Goal: Check status: Check status

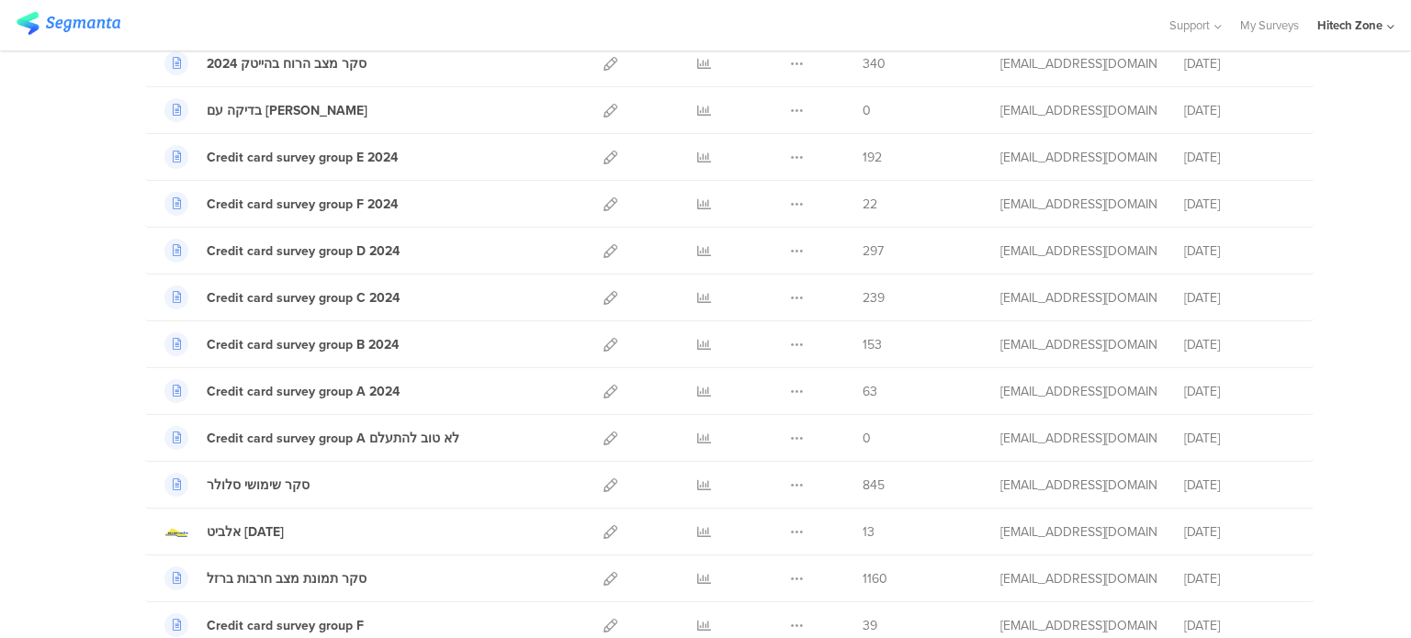
scroll to position [918, 0]
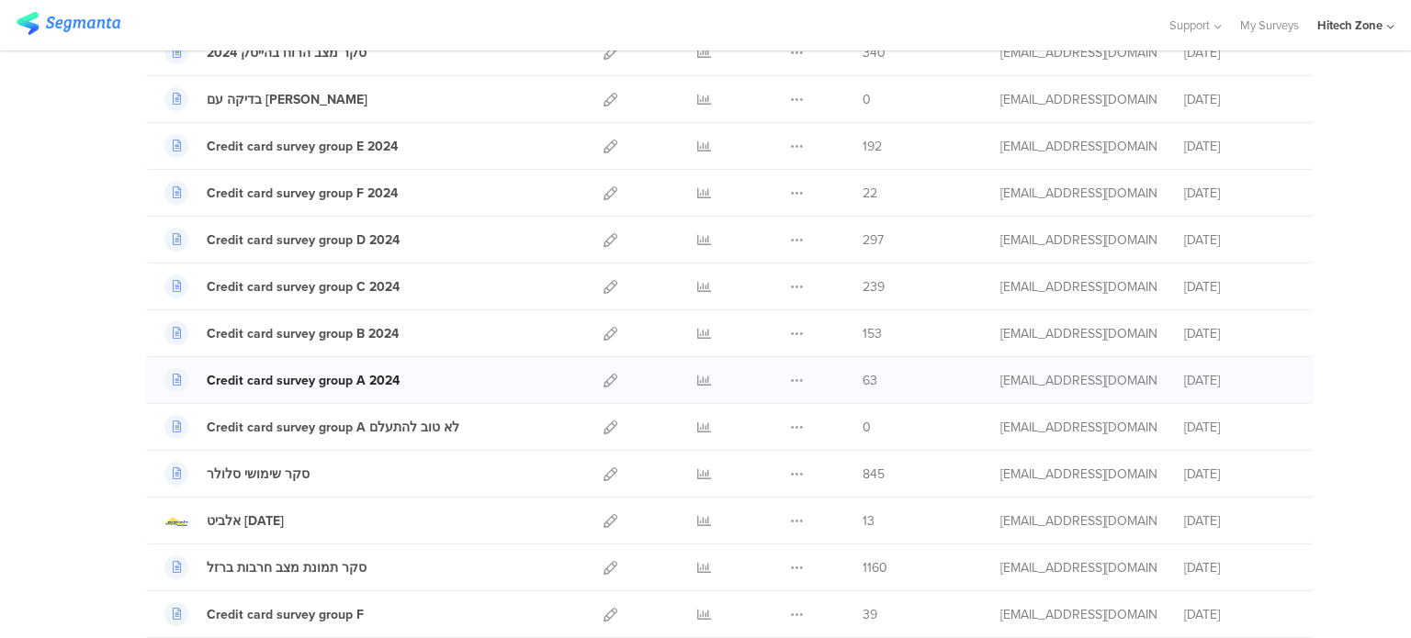
click at [348, 377] on div "Credit card survey group A 2024" at bounding box center [303, 380] width 193 height 19
click at [699, 376] on icon at bounding box center [704, 381] width 14 height 14
click at [697, 327] on icon at bounding box center [704, 334] width 14 height 14
click at [697, 280] on icon at bounding box center [704, 287] width 14 height 14
click at [697, 234] on icon at bounding box center [704, 240] width 14 height 14
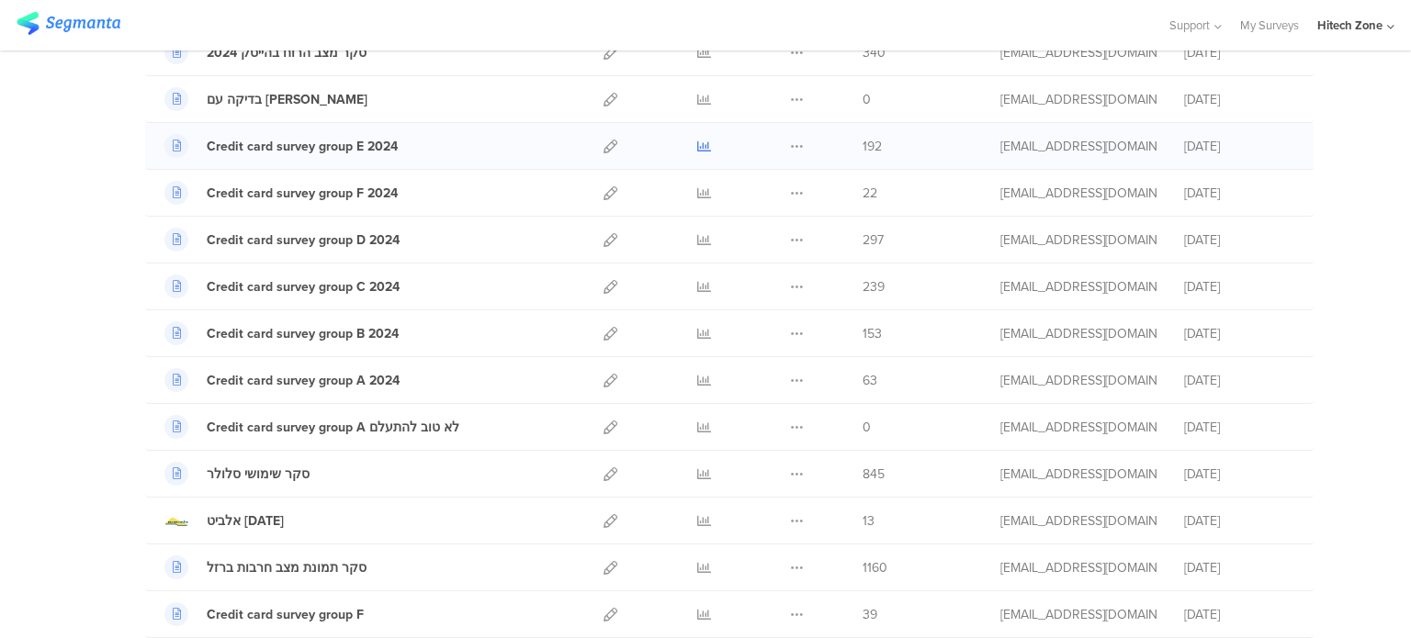
click at [697, 144] on icon at bounding box center [704, 147] width 14 height 14
click at [697, 188] on icon at bounding box center [704, 193] width 14 height 14
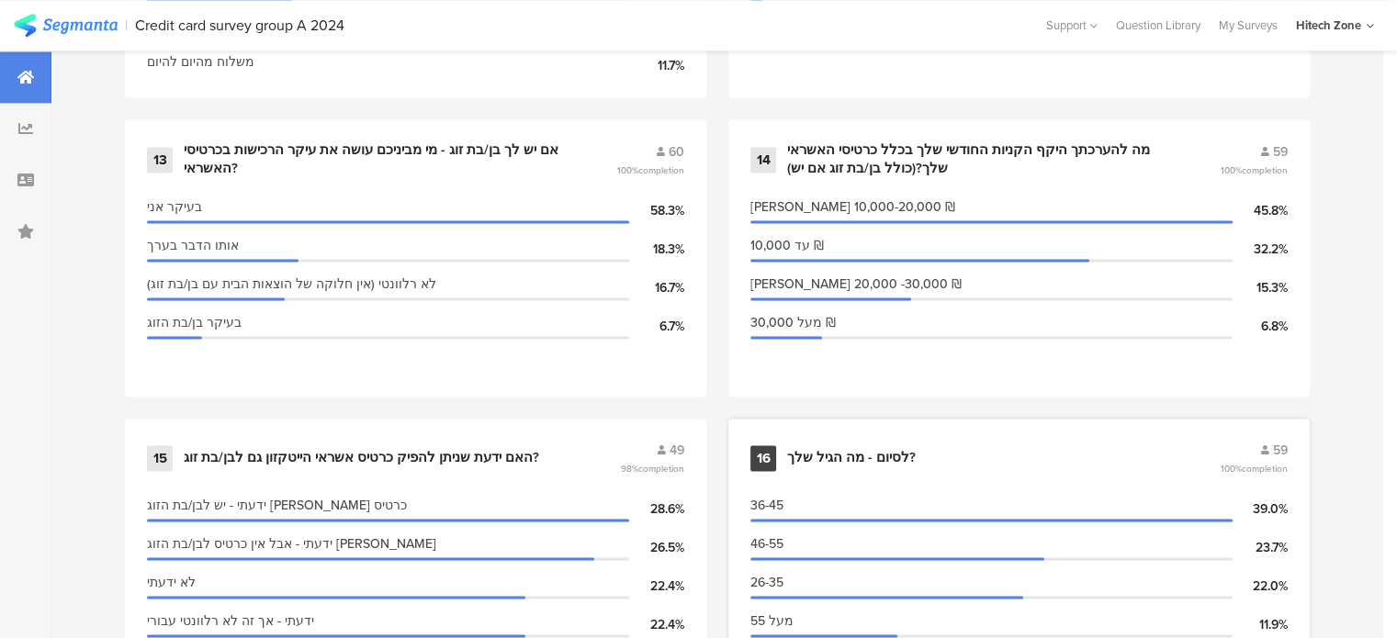
scroll to position [2652, 0]
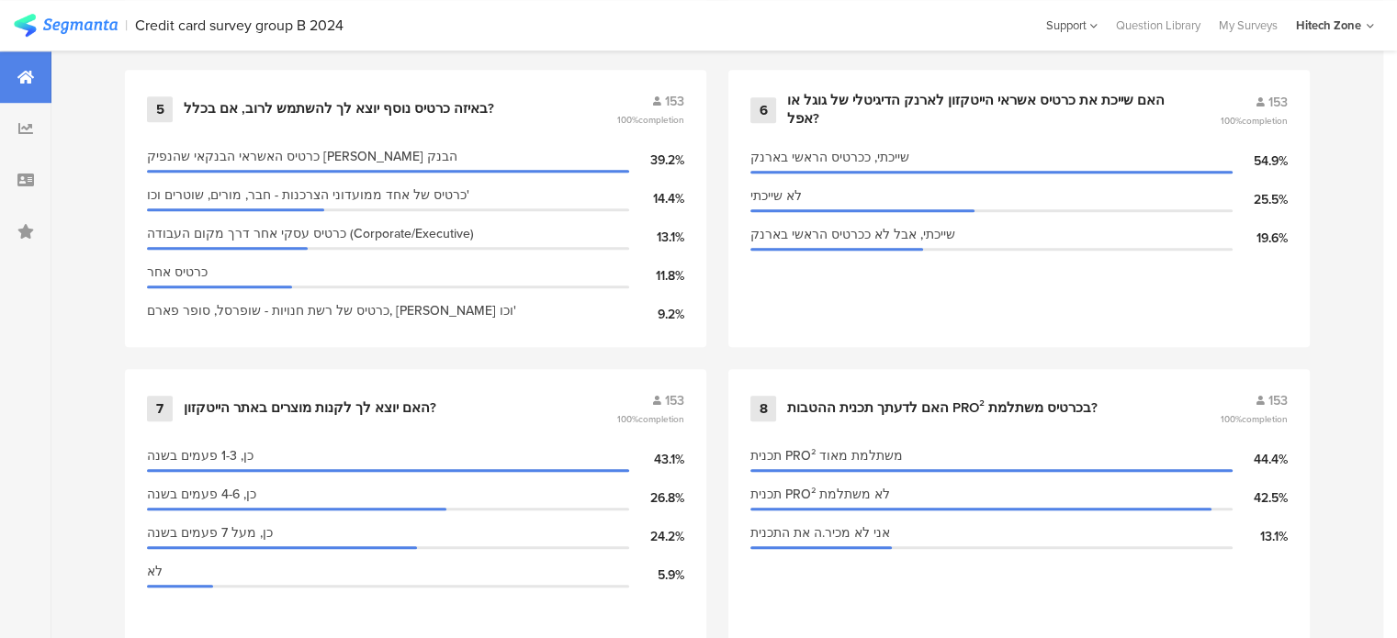
scroll to position [1367, 0]
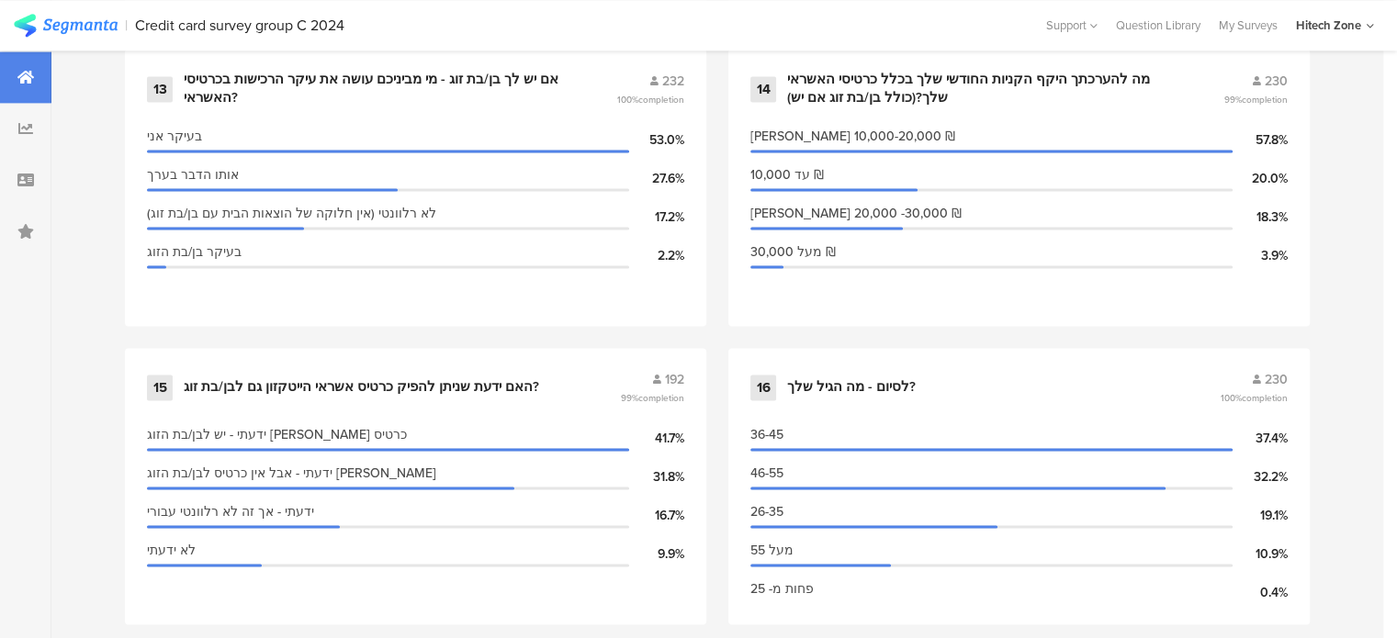
scroll to position [2652, 0]
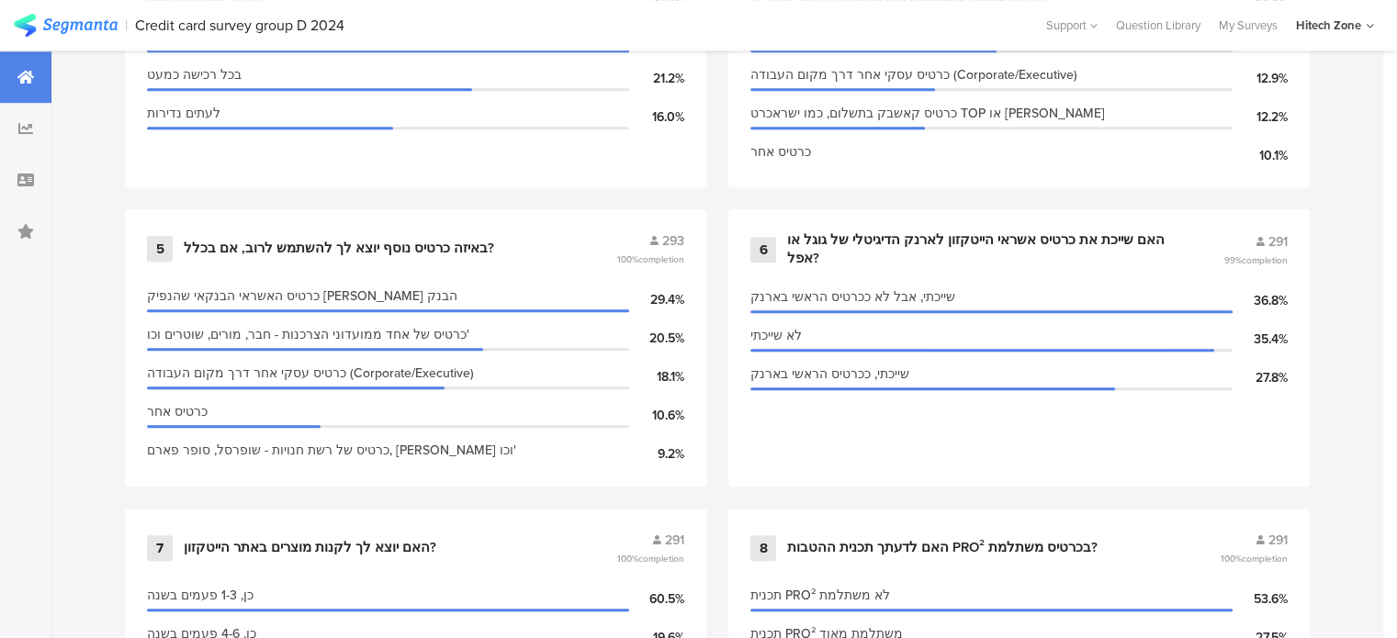
scroll to position [1091, 0]
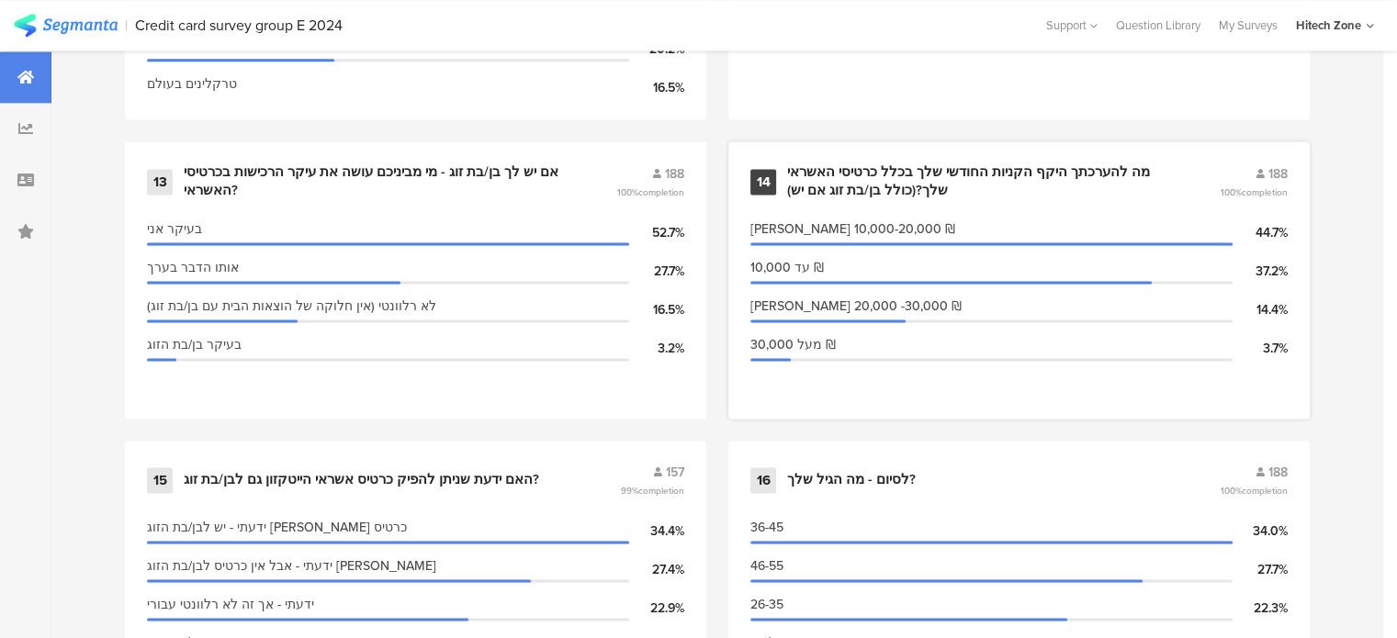
scroll to position [2572, 0]
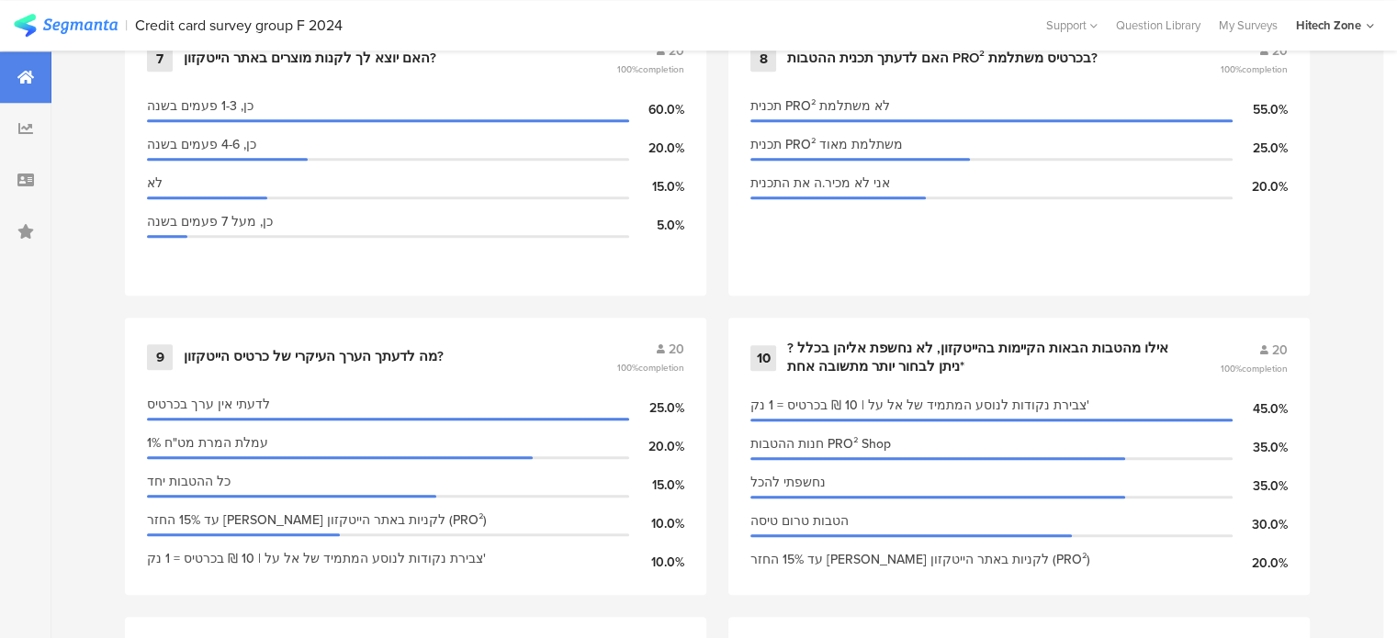
scroll to position [1642, 0]
